Goal: Obtain resource: Download file/media

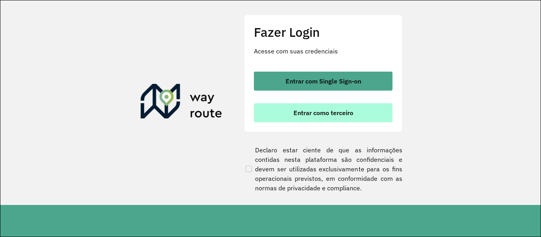
click at [381, 111] on button "Entrar como terceiro" at bounding box center [323, 112] width 139 height 19
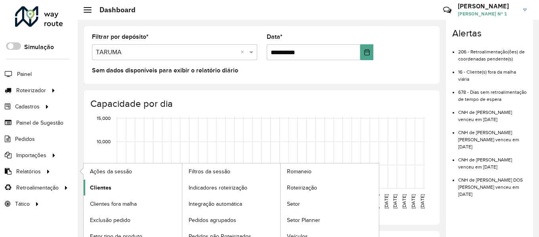
click at [97, 189] on span "Clientes" at bounding box center [100, 188] width 21 height 8
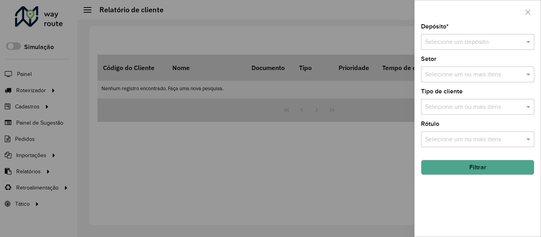
click at [478, 45] on input "text" at bounding box center [470, 43] width 90 height 10
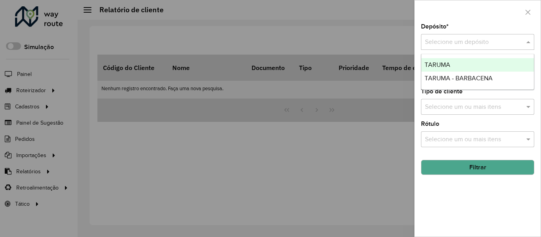
click at [467, 64] on div "TARUMA" at bounding box center [478, 64] width 113 height 13
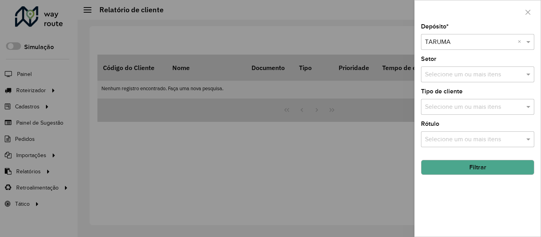
click at [462, 168] on button "Filtrar" at bounding box center [477, 167] width 113 height 15
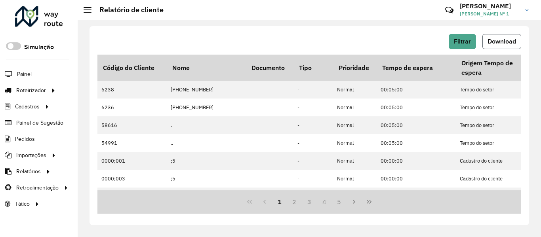
click at [493, 48] on button "Download" at bounding box center [502, 41] width 39 height 15
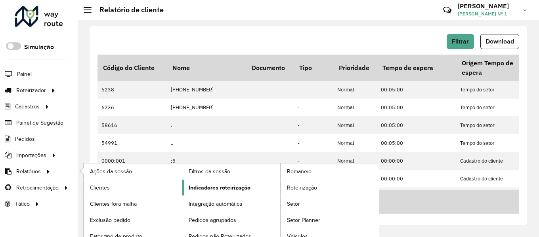
click at [212, 189] on span "Indicadores roteirização" at bounding box center [220, 188] width 62 height 8
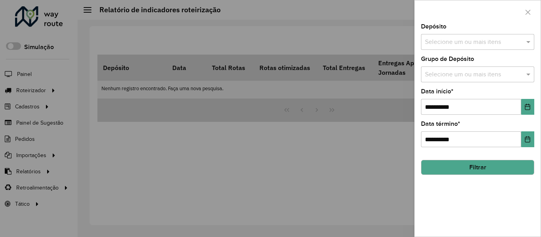
click at [29, 173] on div at bounding box center [270, 118] width 541 height 237
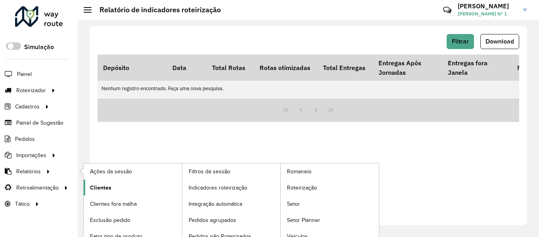
click at [103, 191] on span "Clientes" at bounding box center [100, 188] width 21 height 8
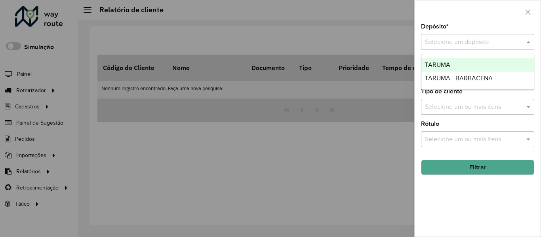
click at [466, 45] on input "text" at bounding box center [470, 43] width 90 height 10
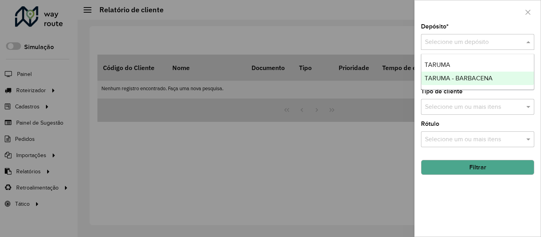
click at [452, 75] on span "TARUMA - BARBACENA" at bounding box center [459, 78] width 68 height 7
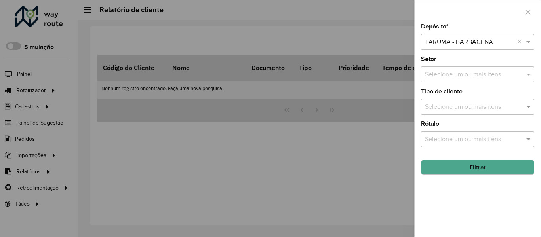
click at [465, 173] on button "Filtrar" at bounding box center [477, 167] width 113 height 15
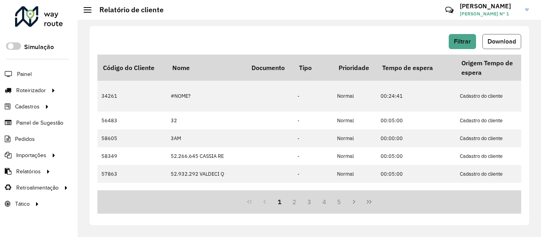
click at [493, 38] on button "Download" at bounding box center [502, 41] width 39 height 15
click at [496, 44] on span "Download" at bounding box center [502, 41] width 29 height 7
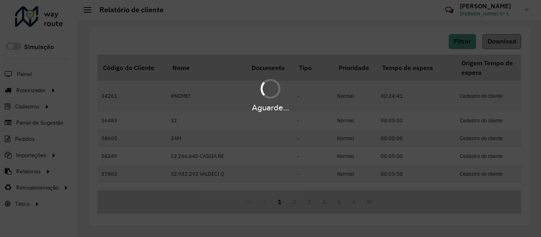
click at [496, 44] on div "Aguarde..." at bounding box center [270, 118] width 541 height 237
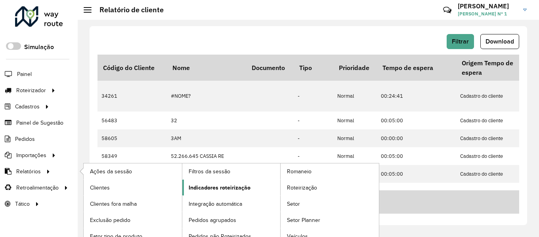
click at [202, 189] on span "Indicadores roteirização" at bounding box center [220, 188] width 62 height 8
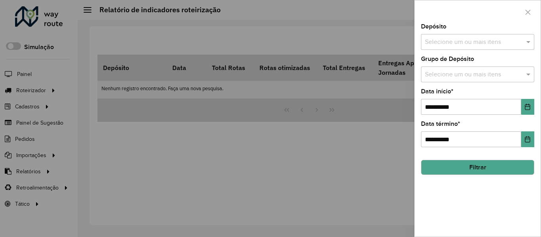
click at [487, 42] on input "text" at bounding box center [473, 43] width 101 height 10
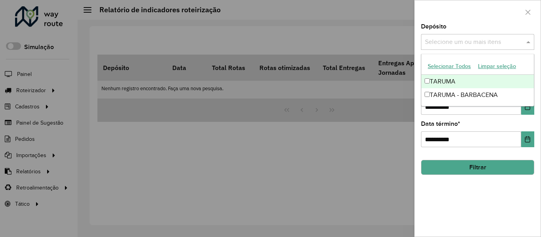
click at [449, 79] on div "TARUMA" at bounding box center [478, 81] width 113 height 13
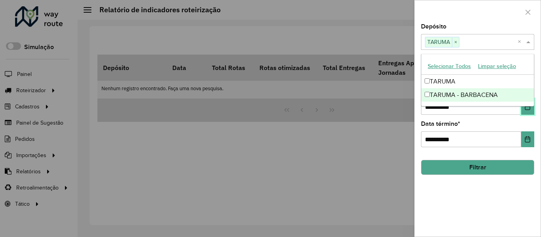
click at [526, 111] on button "Choose Date" at bounding box center [528, 107] width 13 height 16
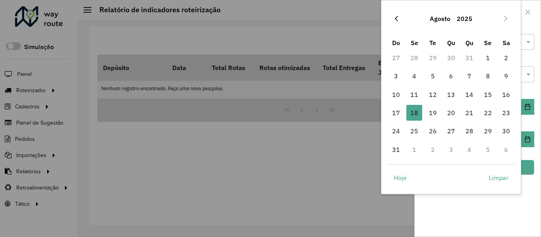
click at [396, 20] on icon "Previous Month" at bounding box center [397, 18] width 6 height 6
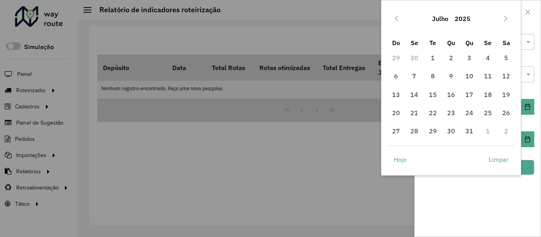
click at [396, 20] on icon "Previous Month" at bounding box center [397, 18] width 6 height 6
click at [450, 57] on span "1" at bounding box center [451, 58] width 16 height 16
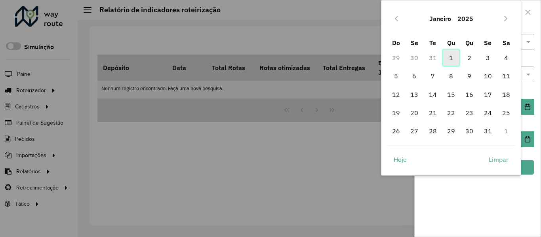
type input "**********"
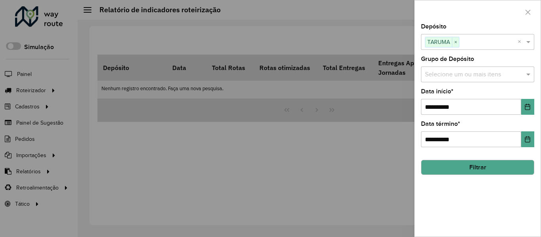
click at [467, 168] on button "Filtrar" at bounding box center [477, 167] width 113 height 15
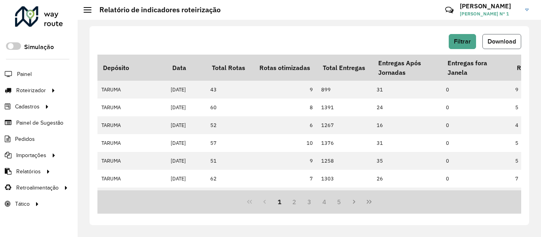
click at [502, 43] on span "Download" at bounding box center [502, 41] width 29 height 7
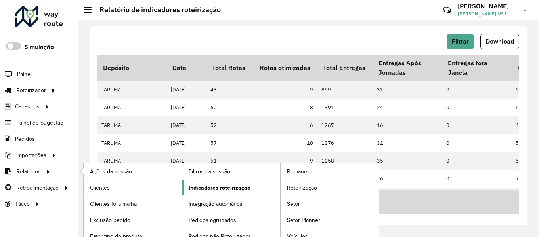
click at [197, 187] on span "Indicadores roteirização" at bounding box center [220, 188] width 62 height 8
click at [134, 190] on link "Clientes" at bounding box center [133, 188] width 98 height 16
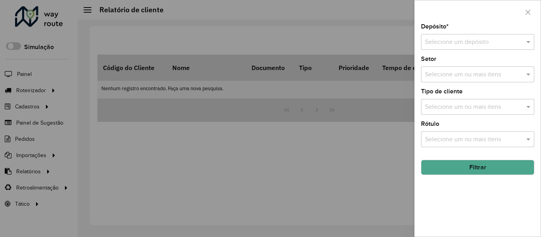
click at [29, 175] on div at bounding box center [270, 118] width 541 height 237
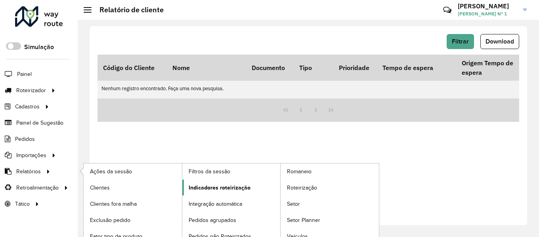
click at [200, 190] on span "Indicadores roteirização" at bounding box center [220, 188] width 62 height 8
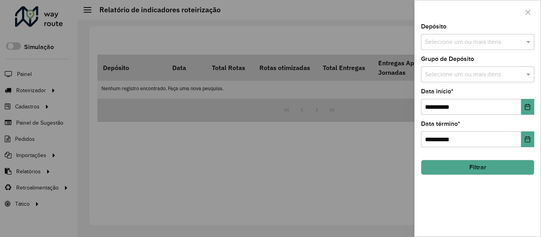
click at [460, 44] on input "text" at bounding box center [473, 43] width 101 height 10
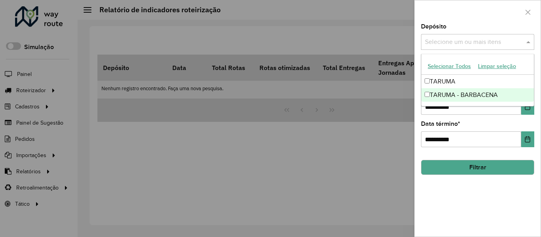
click at [449, 93] on div "TARUMA - BARBACENA" at bounding box center [478, 94] width 113 height 13
click at [528, 112] on button "Choose Date" at bounding box center [528, 107] width 13 height 16
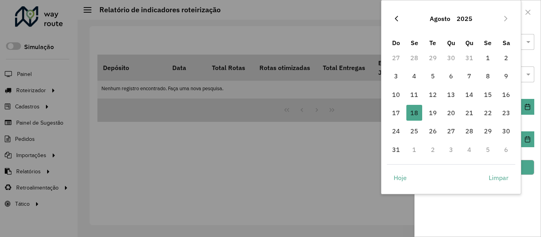
click at [395, 18] on icon "Previous Month" at bounding box center [397, 18] width 6 height 6
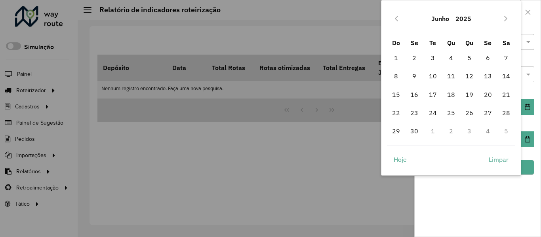
click at [395, 18] on icon "Previous Month" at bounding box center [397, 18] width 6 height 6
click at [448, 53] on span "1" at bounding box center [451, 58] width 16 height 16
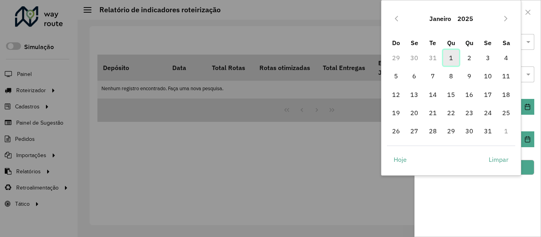
type input "**********"
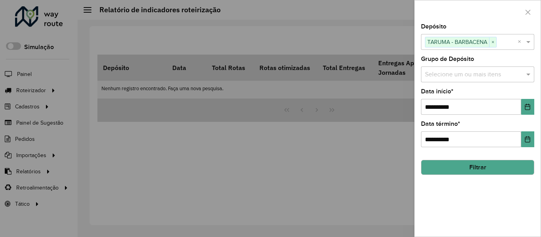
click at [490, 164] on button "Filtrar" at bounding box center [477, 167] width 113 height 15
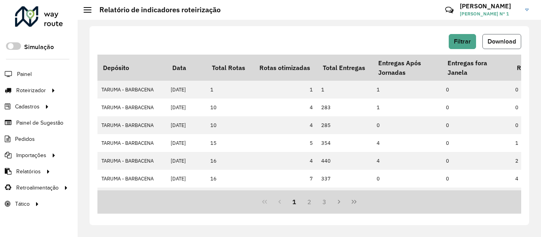
click at [492, 46] on button "Download" at bounding box center [502, 41] width 39 height 15
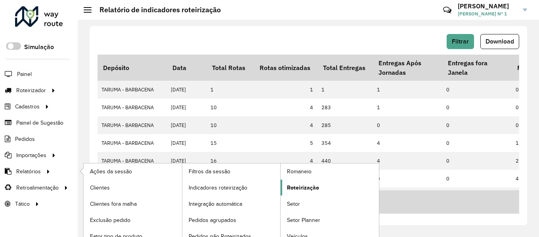
click at [290, 185] on span "Roteirização" at bounding box center [303, 188] width 32 height 8
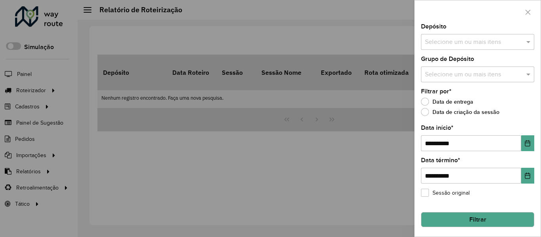
click at [468, 44] on input "text" at bounding box center [473, 43] width 101 height 10
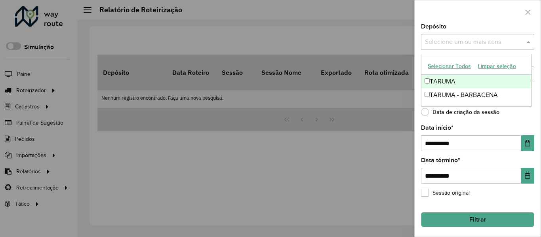
click at [445, 80] on div "TARUMA" at bounding box center [477, 81] width 110 height 13
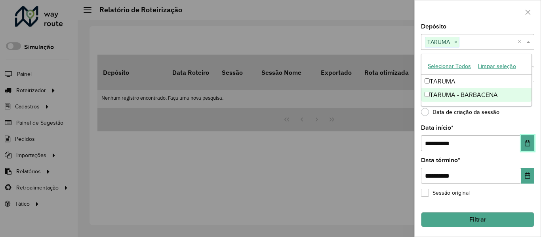
click at [525, 145] on icon "Choose Date" at bounding box center [528, 143] width 6 height 6
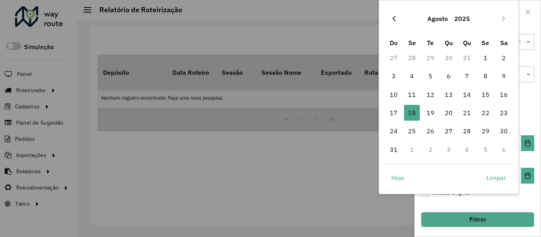
click at [394, 19] on icon "Previous Month" at bounding box center [394, 19] width 3 height 6
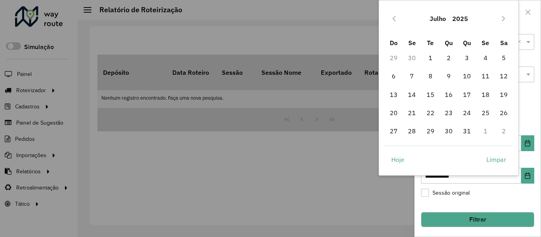
click at [394, 19] on icon "Previous Month" at bounding box center [394, 19] width 3 height 6
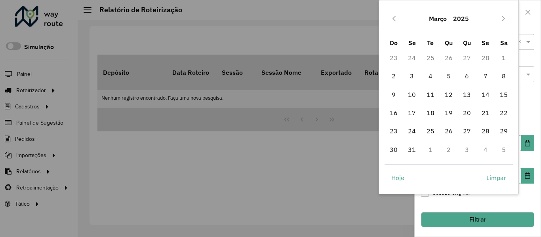
click at [394, 19] on icon "Previous Month" at bounding box center [394, 19] width 3 height 6
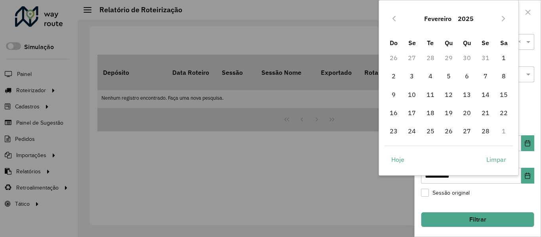
click at [394, 19] on icon "Previous Month" at bounding box center [394, 19] width 3 height 6
click at [453, 57] on span "1" at bounding box center [449, 58] width 16 height 16
type input "**********"
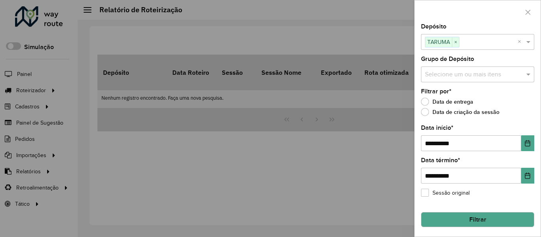
click at [449, 221] on button "Filtrar" at bounding box center [477, 219] width 113 height 15
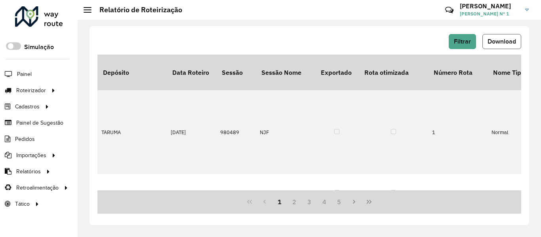
click at [494, 44] on span "Download" at bounding box center [502, 41] width 29 height 7
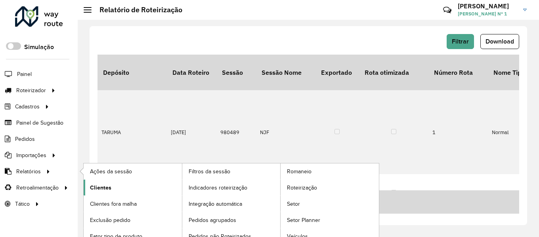
click at [107, 190] on span "Clientes" at bounding box center [100, 188] width 21 height 8
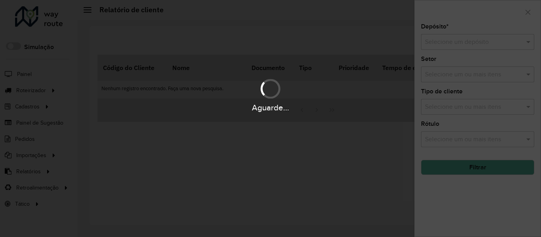
click at [34, 174] on div "Aguarde..." at bounding box center [270, 118] width 541 height 237
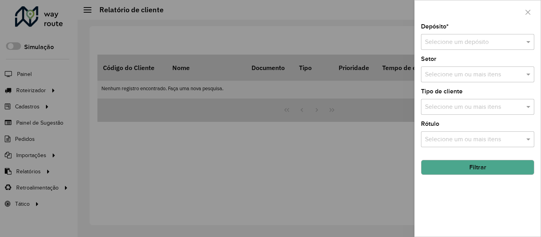
click at [34, 174] on div at bounding box center [270, 118] width 541 height 237
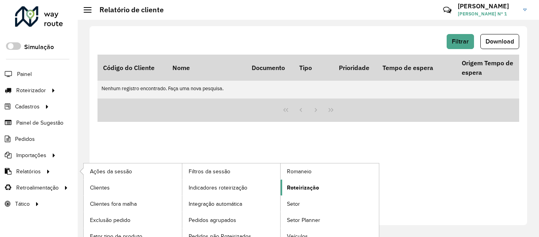
click at [297, 184] on span "Roteirização" at bounding box center [303, 188] width 32 height 8
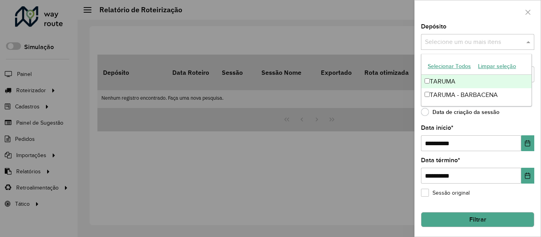
click at [449, 47] on input "text" at bounding box center [473, 43] width 101 height 10
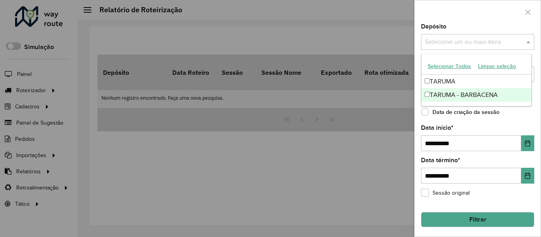
click at [443, 96] on div "TARUMA - BARBACENA" at bounding box center [477, 94] width 110 height 13
click at [525, 143] on icon "Choose Date" at bounding box center [528, 143] width 6 height 6
click at [525, 143] on icon "Choose Date" at bounding box center [527, 143] width 5 height 6
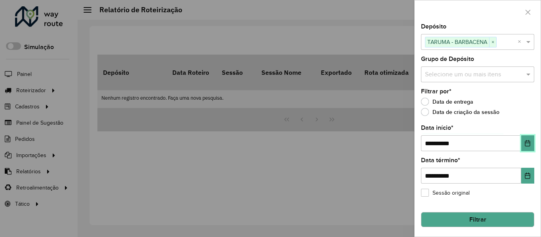
click at [525, 143] on icon "Choose Date" at bounding box center [528, 143] width 6 height 6
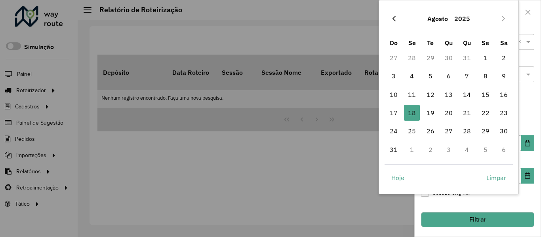
click at [394, 19] on icon "Previous Month" at bounding box center [394, 18] width 6 height 6
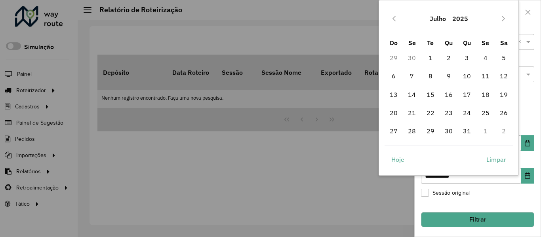
click at [394, 19] on icon "Previous Month" at bounding box center [394, 18] width 6 height 6
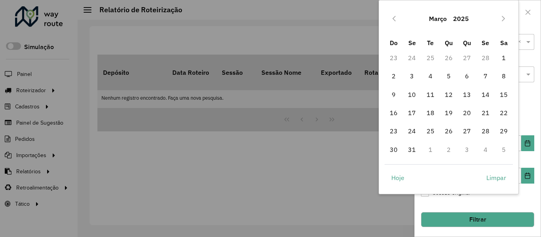
click at [394, 19] on icon "Previous Month" at bounding box center [394, 18] width 6 height 6
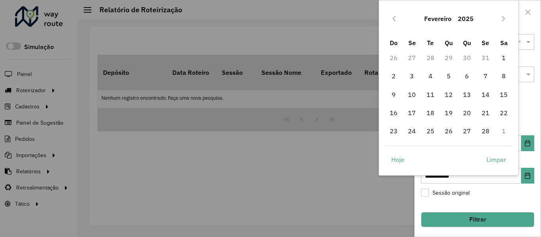
click at [394, 19] on icon "Previous Month" at bounding box center [394, 18] width 6 height 6
click at [450, 58] on span "1" at bounding box center [449, 58] width 16 height 16
type input "**********"
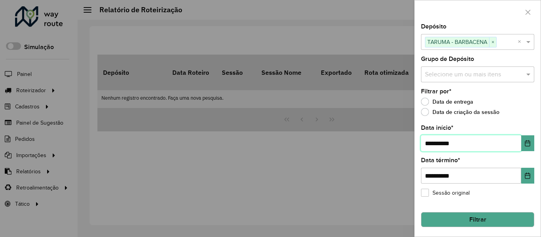
scroll to position [0, 0]
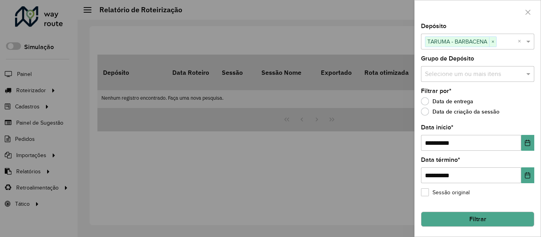
click at [471, 218] on button "Filtrar" at bounding box center [477, 219] width 113 height 15
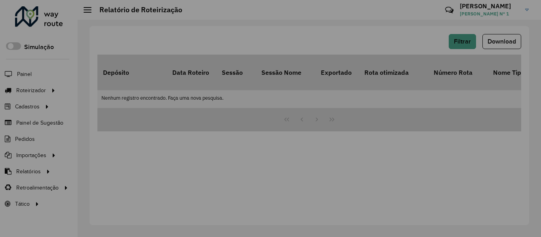
click at [0, 0] on div "Aguarde..." at bounding box center [0, 0] width 0 height 0
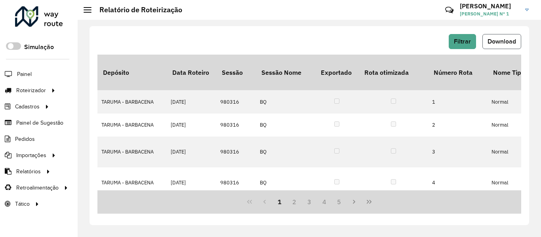
click at [497, 48] on button "Download" at bounding box center [502, 41] width 39 height 15
click at [31, 139] on span "Pedidos" at bounding box center [25, 139] width 21 height 8
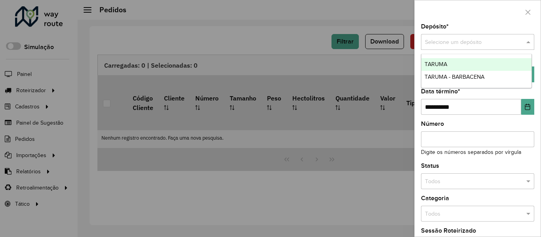
click at [467, 39] on input "text" at bounding box center [470, 42] width 90 height 9
click at [456, 60] on div "TARUMA" at bounding box center [477, 64] width 110 height 13
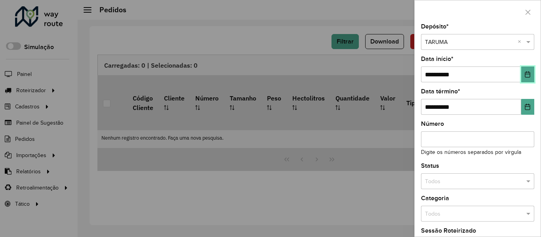
click at [527, 72] on icon "Choose Date" at bounding box center [527, 74] width 5 height 6
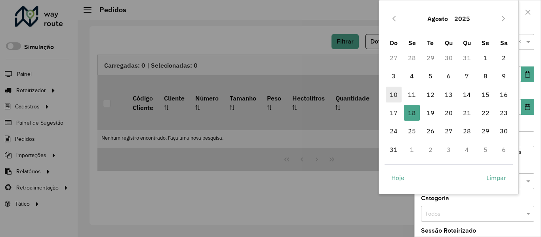
click at [396, 95] on span "10" at bounding box center [394, 95] width 16 height 16
type input "**********"
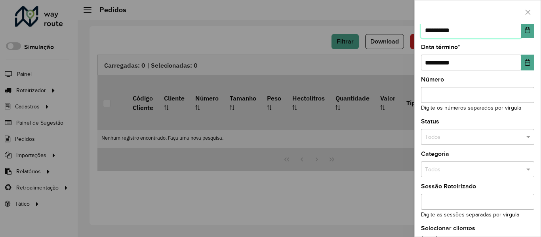
scroll to position [96, 0]
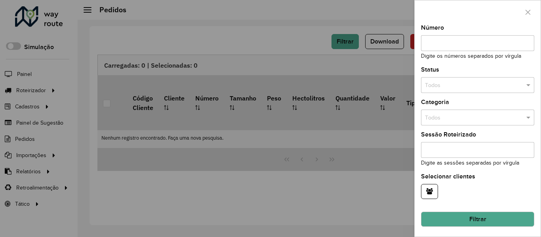
click at [459, 219] on button "Filtrar" at bounding box center [477, 219] width 113 height 15
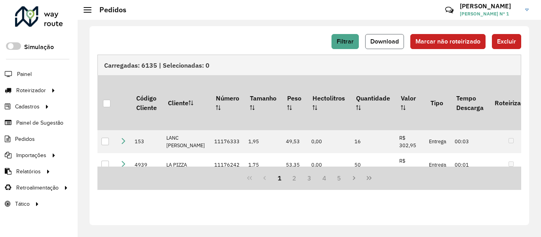
click at [388, 45] on button "Download" at bounding box center [384, 41] width 39 height 15
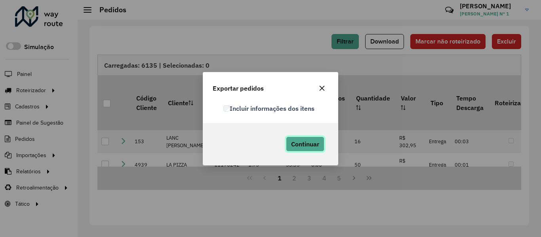
click at [293, 144] on span "Continuar" at bounding box center [305, 144] width 28 height 8
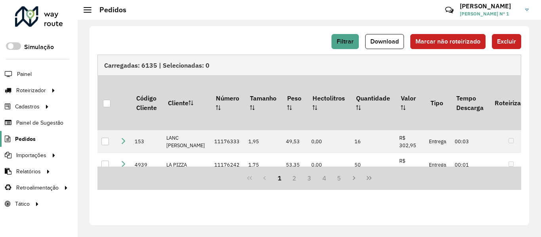
click at [31, 140] on span "Pedidos" at bounding box center [25, 139] width 21 height 8
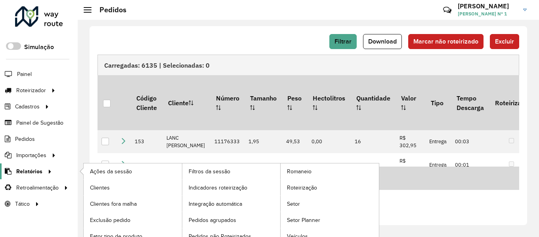
click at [34, 170] on span "Relatórios" at bounding box center [29, 172] width 26 height 8
click at [97, 184] on span "Clientes" at bounding box center [100, 188] width 21 height 8
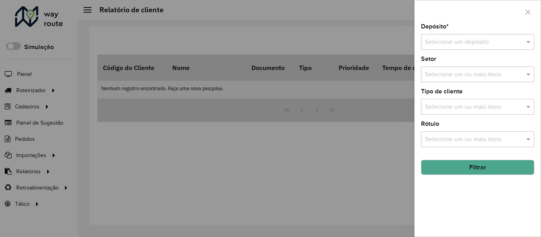
click at [31, 137] on div at bounding box center [270, 118] width 541 height 237
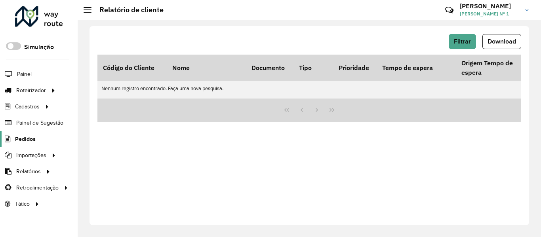
click at [30, 139] on span "Pedidos" at bounding box center [25, 139] width 21 height 8
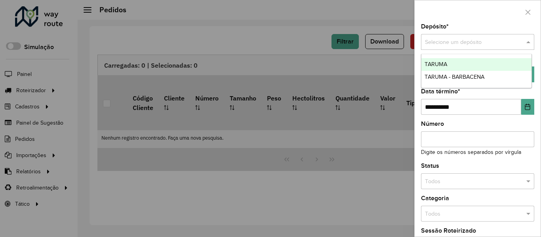
click at [474, 42] on input "text" at bounding box center [470, 42] width 90 height 9
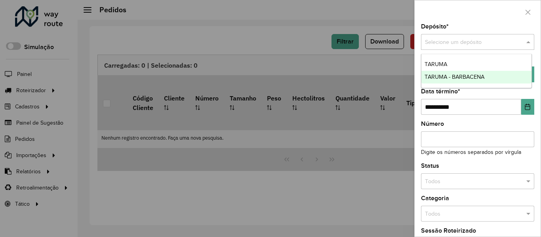
click at [462, 76] on span "TARUMA - BARBACENA" at bounding box center [455, 77] width 60 height 6
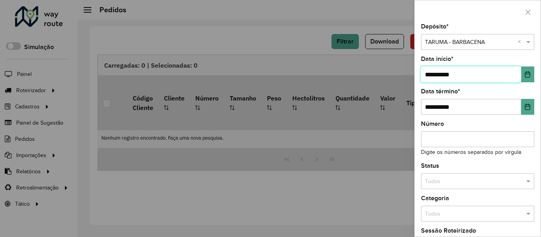
click at [462, 77] on input "**********" at bounding box center [471, 75] width 100 height 16
click at [526, 78] on button "Choose Date" at bounding box center [528, 75] width 13 height 16
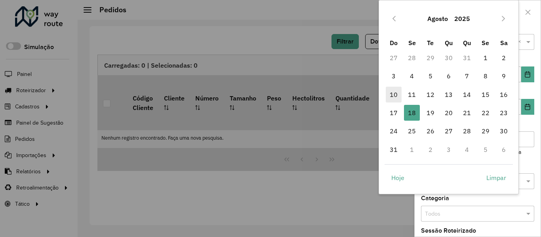
click at [392, 97] on span "10" at bounding box center [394, 95] width 16 height 16
type input "**********"
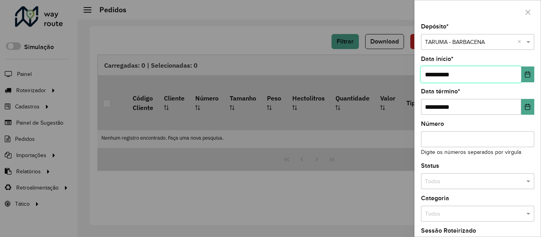
scroll to position [96, 0]
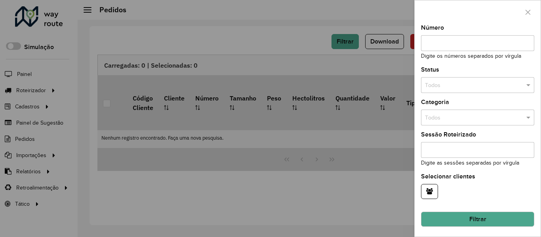
click at [459, 219] on button "Filtrar" at bounding box center [477, 219] width 113 height 15
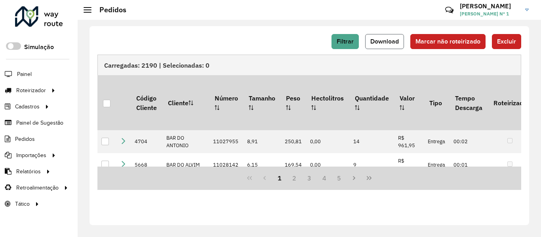
click at [398, 46] on button "Download" at bounding box center [384, 41] width 39 height 15
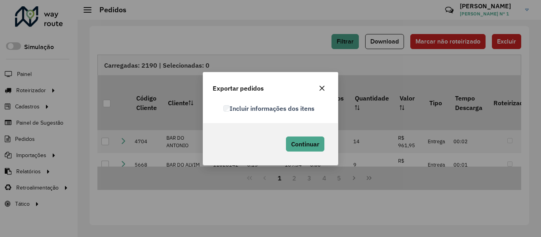
click at [229, 112] on label "Incluir informações dos itens" at bounding box center [269, 109] width 91 height 10
click at [296, 147] on span "Continuar" at bounding box center [305, 144] width 28 height 8
